Goal: Transaction & Acquisition: Purchase product/service

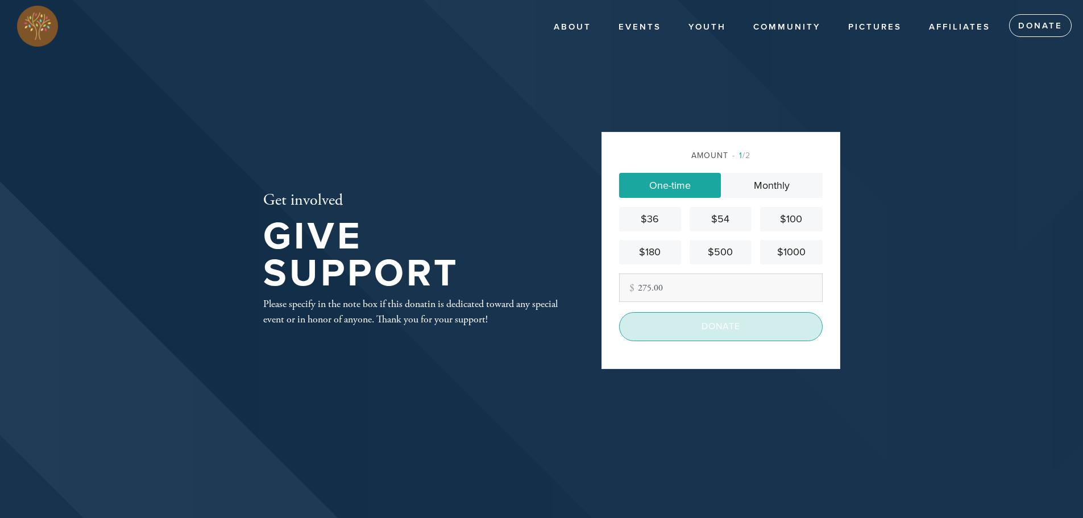
type input "275.00"
click at [719, 325] on input "Donate" at bounding box center [721, 326] width 204 height 28
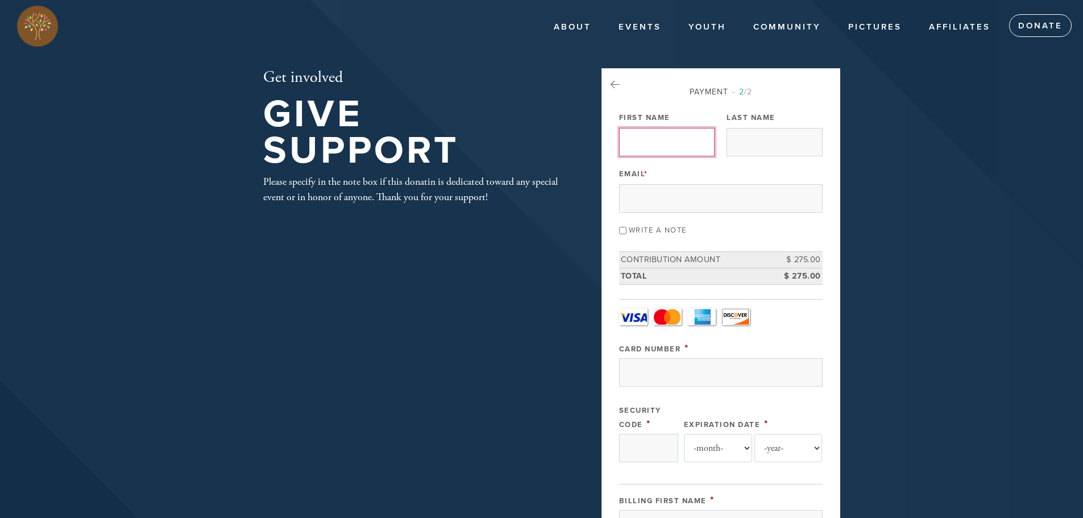
click at [658, 139] on input "First Name" at bounding box center [667, 142] width 96 height 28
type input "Gala"
type input "[PERSON_NAME]"
type input "[EMAIL_ADDRESS][DOMAIN_NAME]"
type input "20915 Cactus Loop"
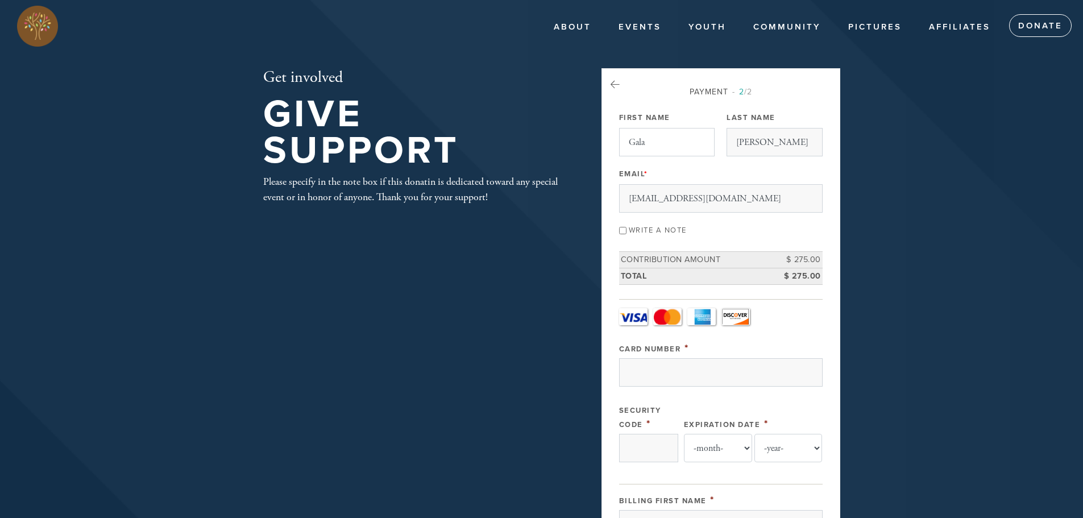
type input "SAN ANTONIO"
type input "[GEOGRAPHIC_DATA]"
type input "78258"
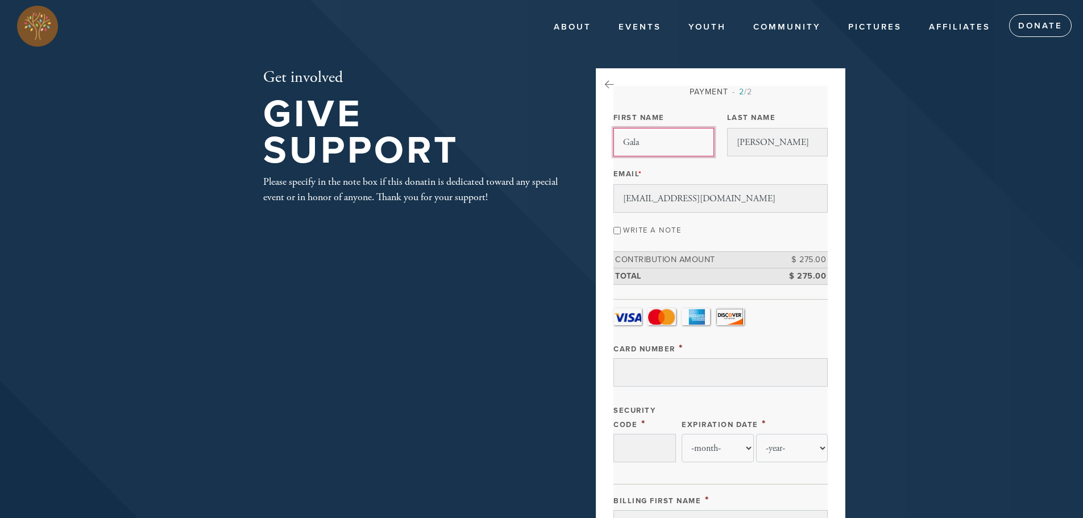
scroll to position [510, 0]
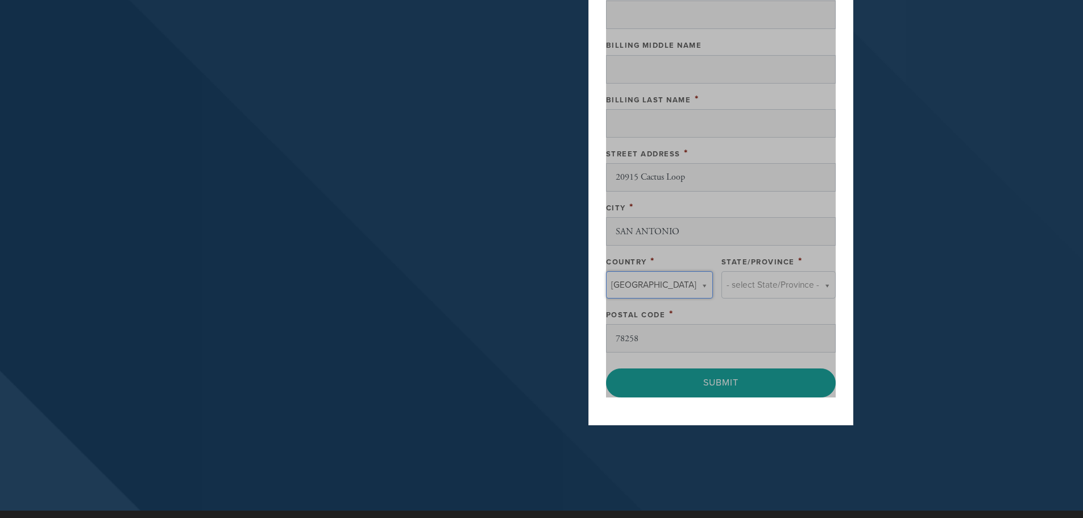
type input "United States"
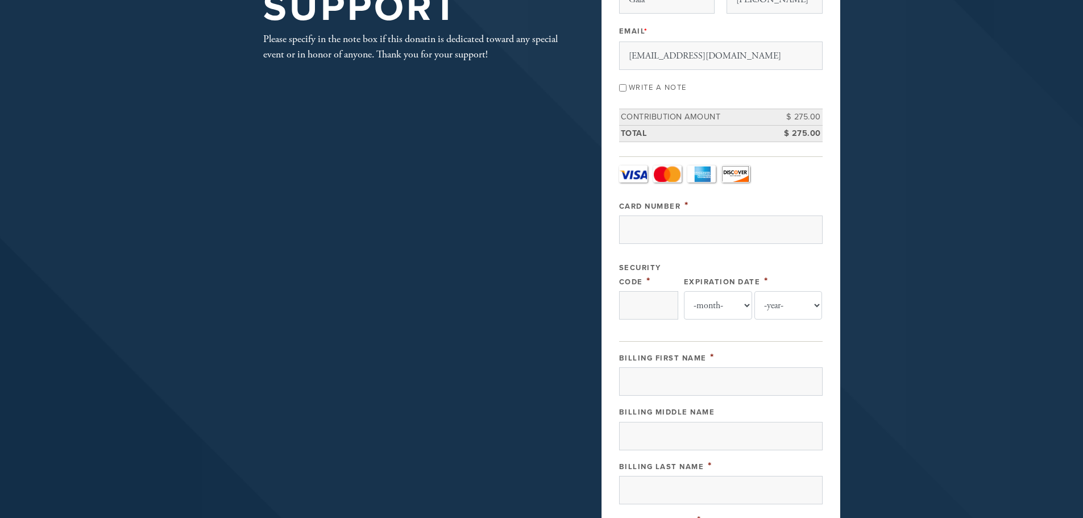
scroll to position [168, 0]
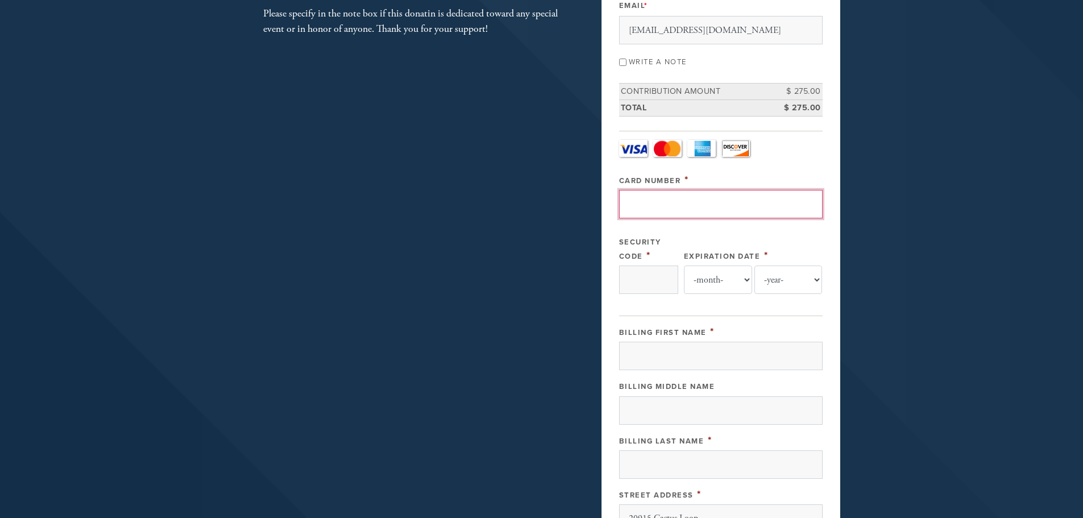
click at [644, 205] on input "Card Number" at bounding box center [721, 204] width 204 height 28
type input "6011013893096948"
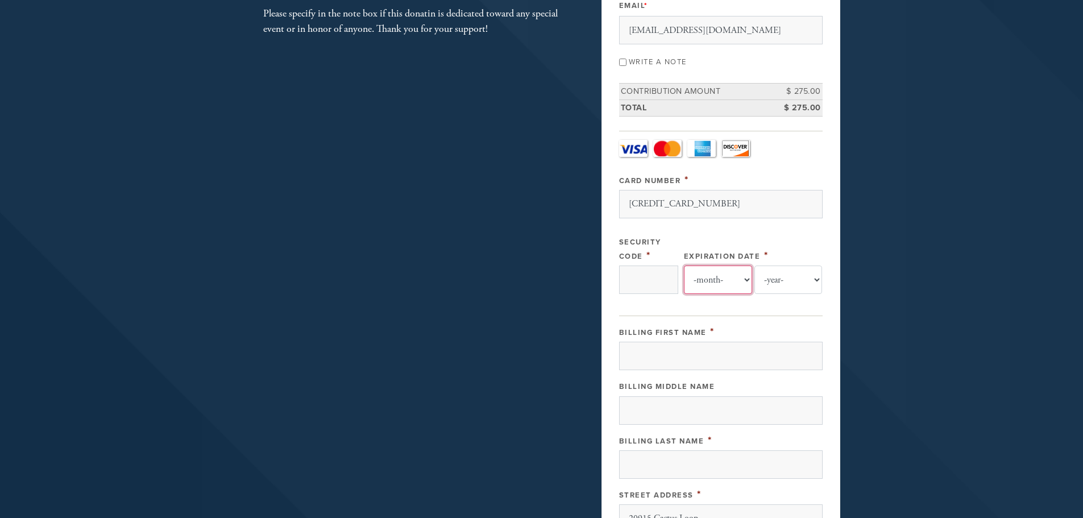
select select "10"
select select "2025"
type input "Gala"
type input "Ravitsky"
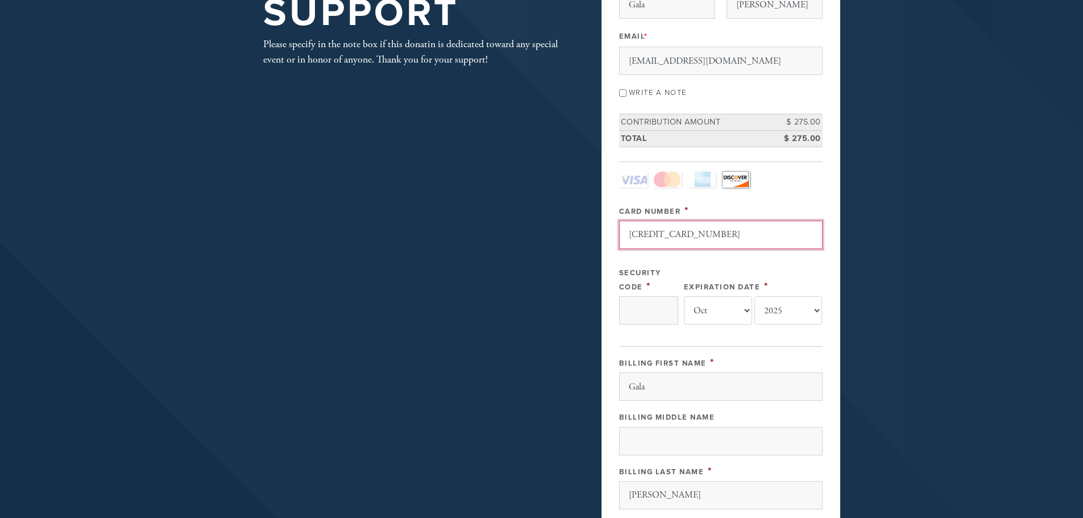
scroll to position [171, 0]
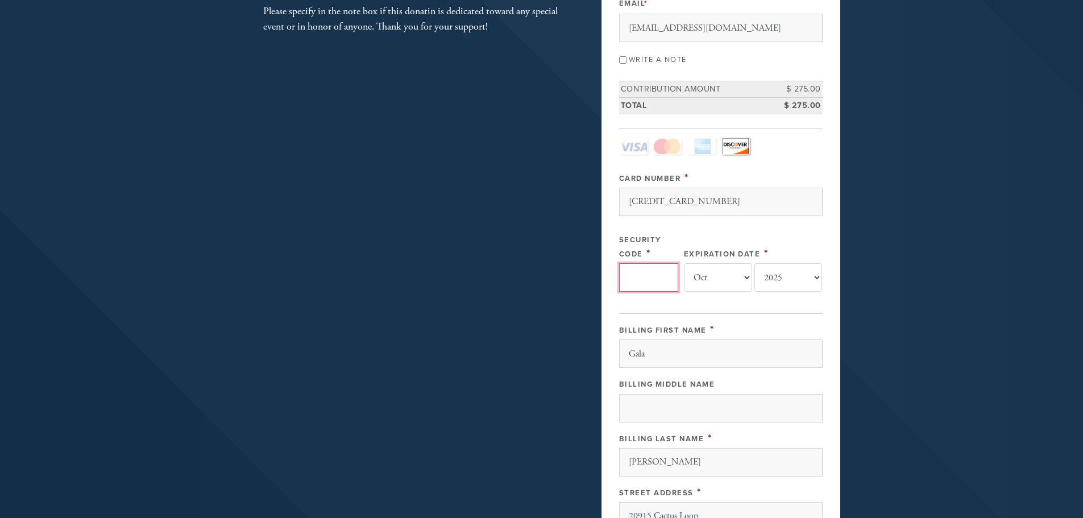
click at [639, 276] on input "Security Code" at bounding box center [648, 277] width 59 height 28
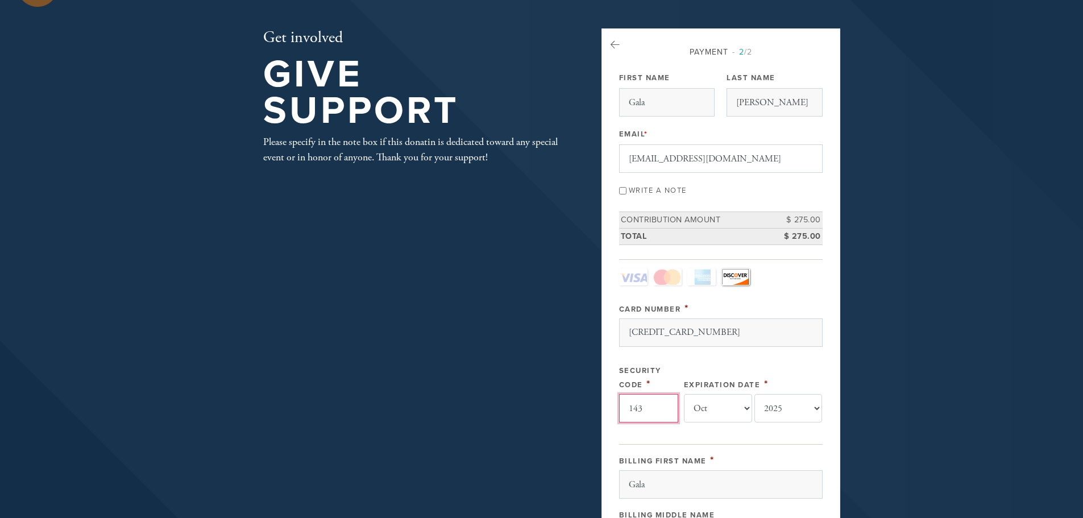
scroll to position [0, 0]
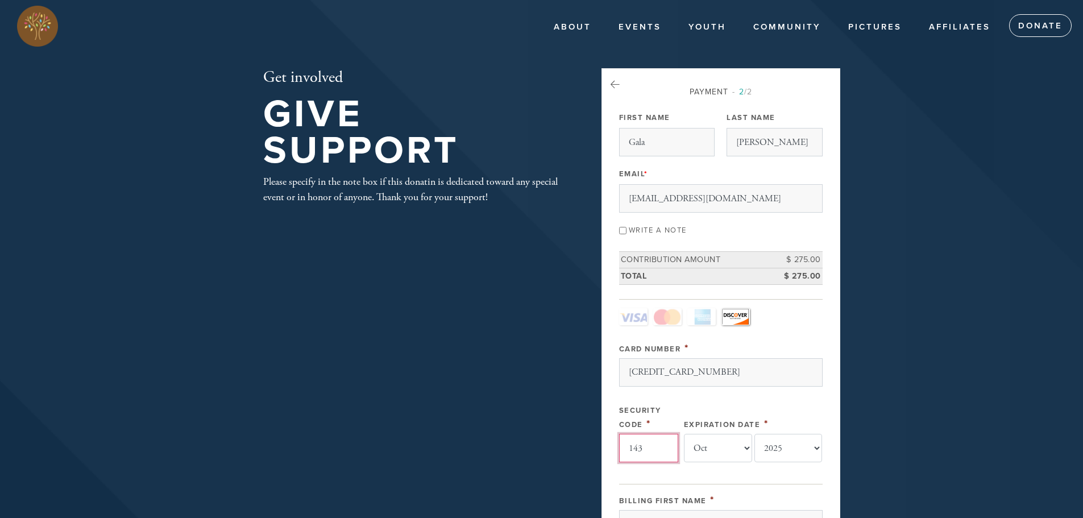
type input "143"
click at [621, 231] on input "Write a note" at bounding box center [622, 230] width 7 height 7
checkbox input "true"
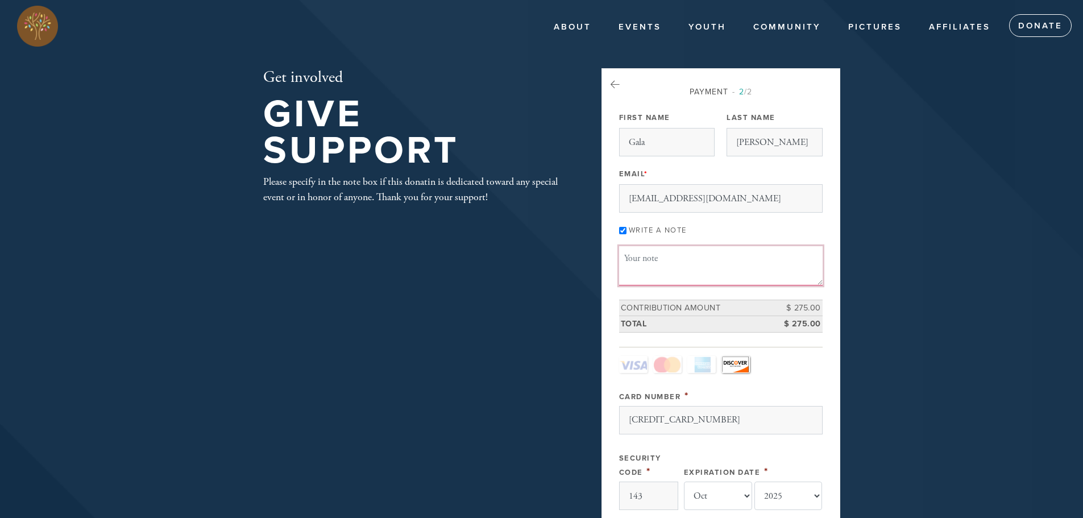
click at [637, 270] on textarea "Message or dedication" at bounding box center [721, 265] width 204 height 39
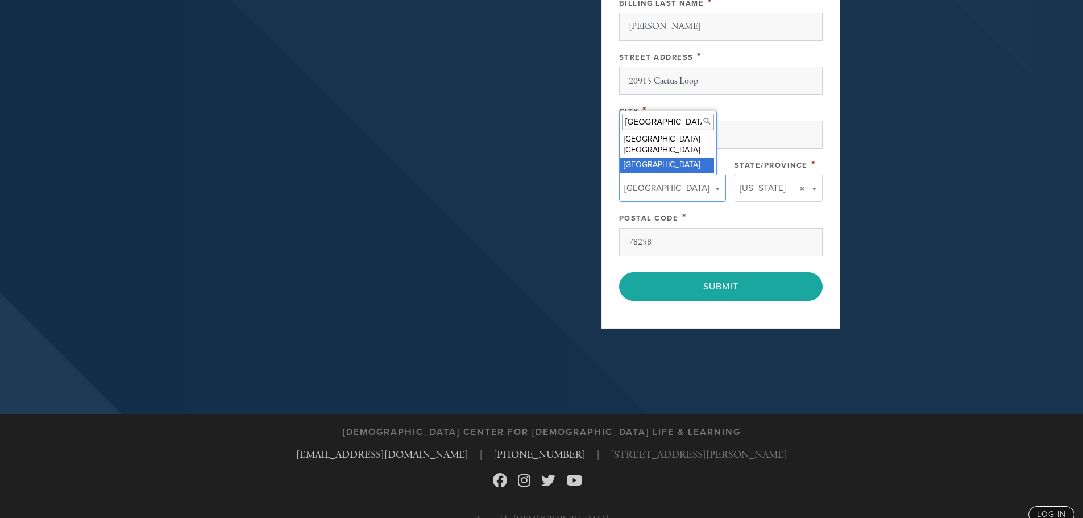
scroll to position [672, 0]
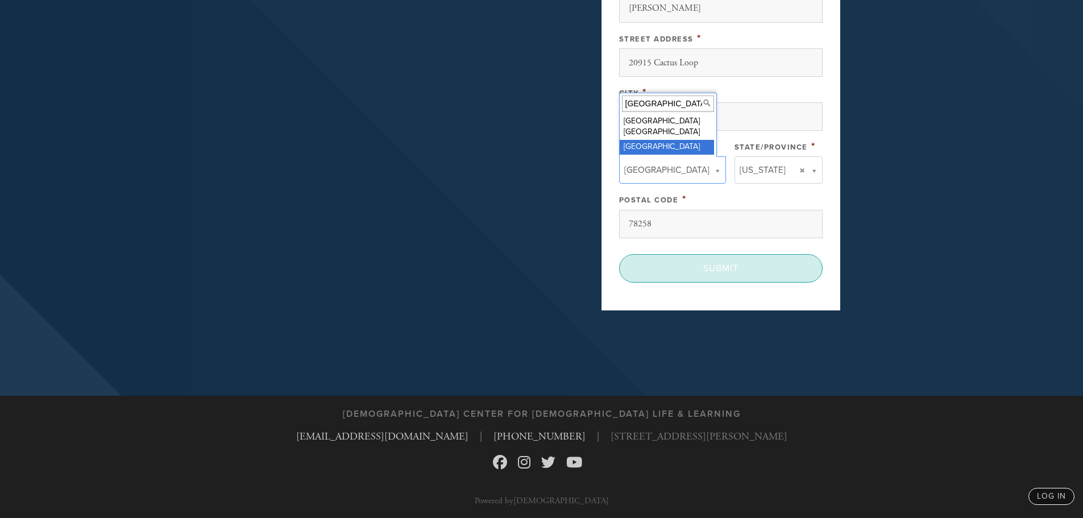
type textarea "calendar"
click at [715, 272] on input "Submit" at bounding box center [721, 268] width 204 height 28
